Goal: Task Accomplishment & Management: Use online tool/utility

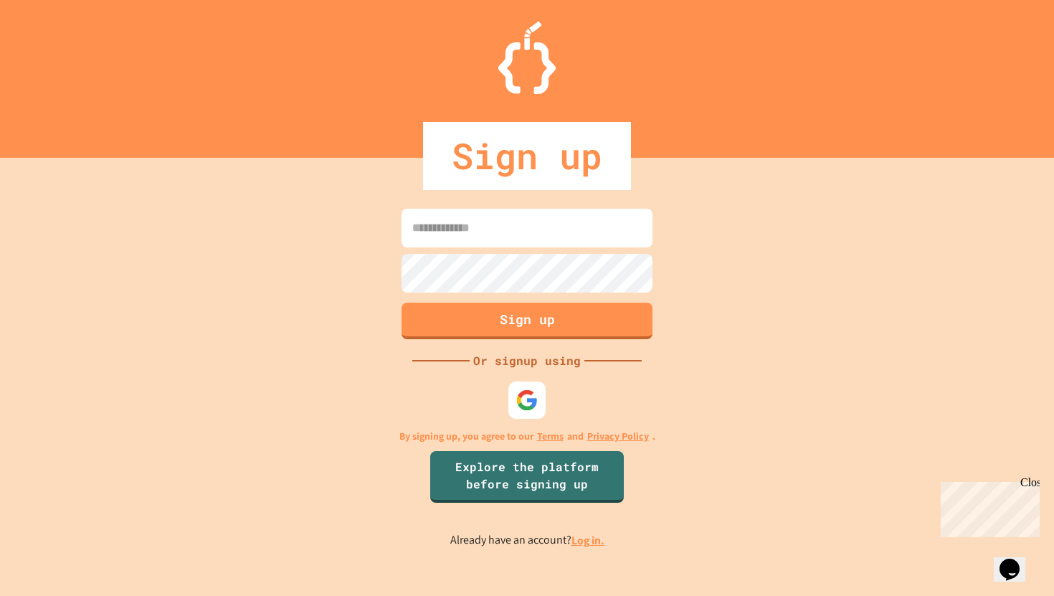
click at [526, 404] on img at bounding box center [526, 400] width 22 height 22
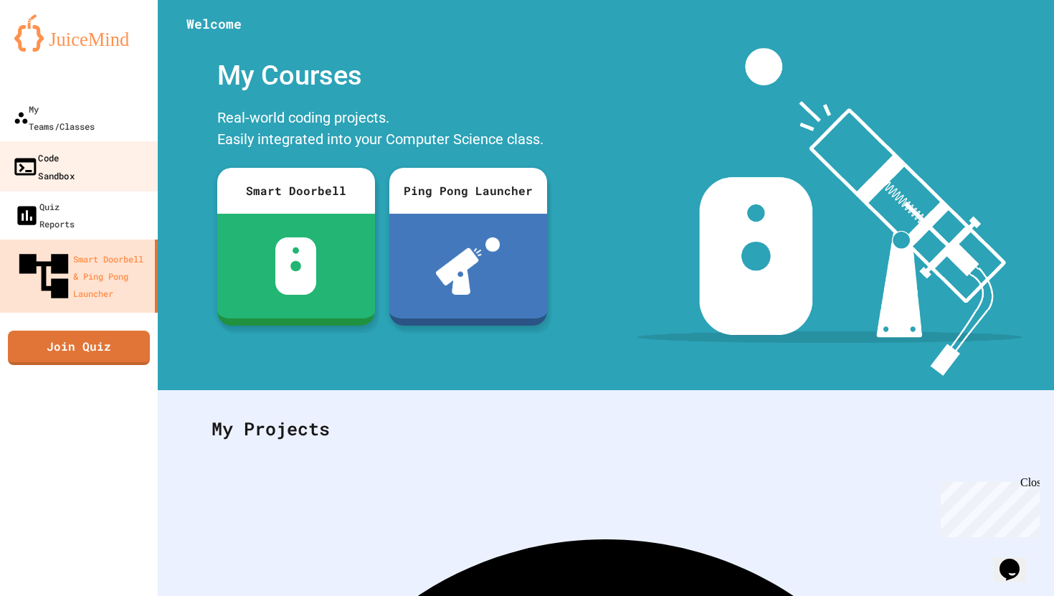
click at [75, 148] on div "Code Sandbox" at bounding box center [43, 165] width 62 height 35
